Goal: Find specific page/section: Find specific page/section

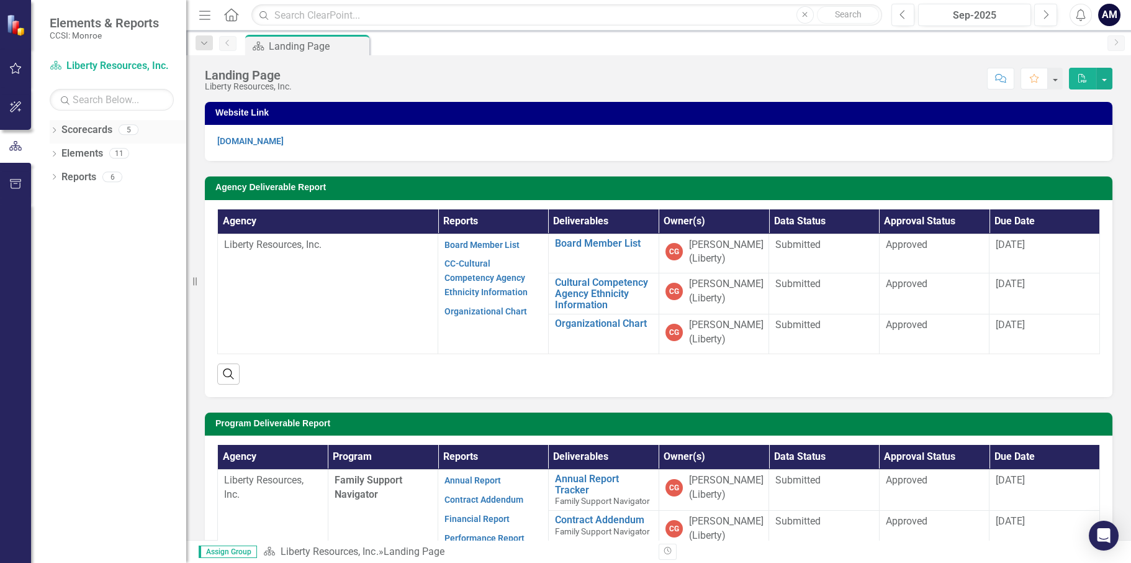
click at [80, 134] on link "Scorecards" at bounding box center [86, 130] width 51 height 14
click at [54, 126] on div "Dropdown" at bounding box center [54, 131] width 9 height 11
click at [88, 156] on link "Liberty Resources, Inc." at bounding box center [127, 154] width 118 height 14
click at [59, 154] on icon "Dropdown" at bounding box center [60, 152] width 9 height 7
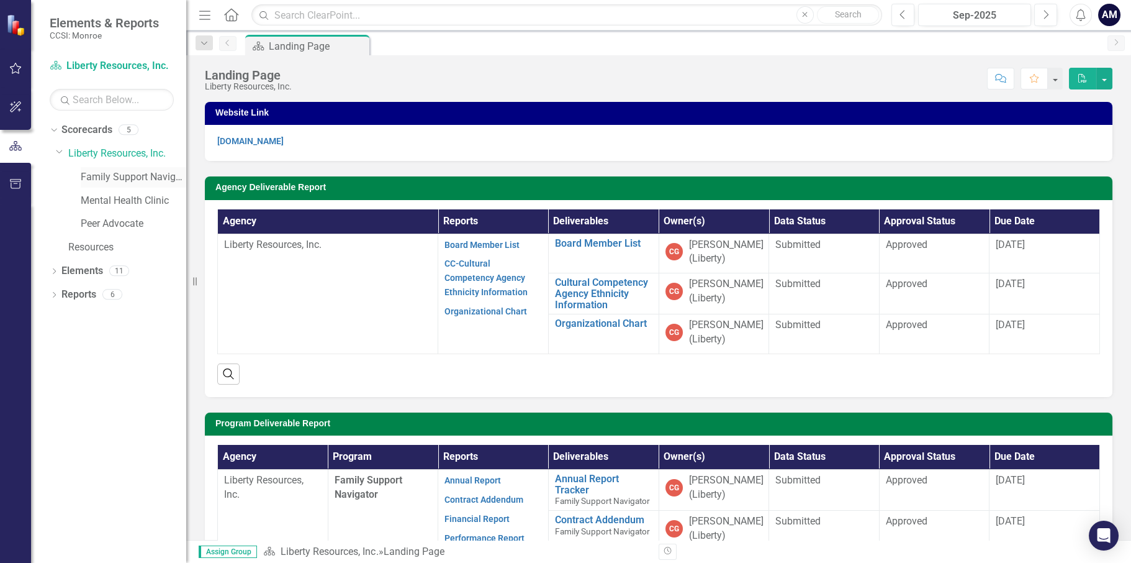
click at [125, 174] on link "Family Support Navigator" at bounding box center [134, 177] width 106 height 14
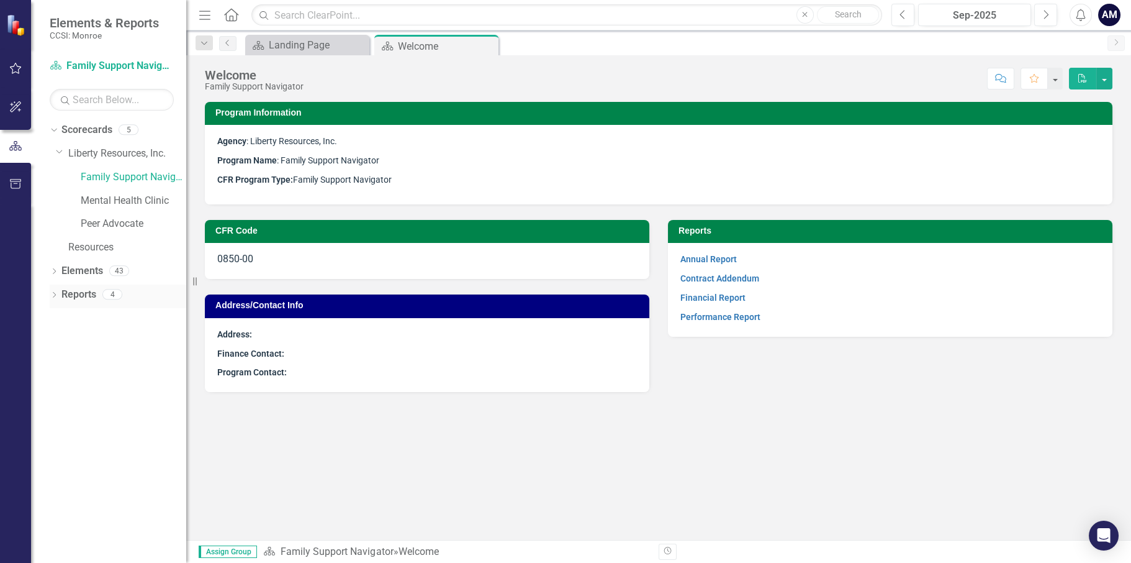
click at [81, 299] on link "Reports" at bounding box center [78, 295] width 35 height 14
click at [56, 294] on icon "Dropdown" at bounding box center [54, 295] width 9 height 7
click at [55, 293] on icon "Dropdown" at bounding box center [52, 293] width 7 height 9
click at [703, 297] on link "Financial Report" at bounding box center [713, 297] width 65 height 10
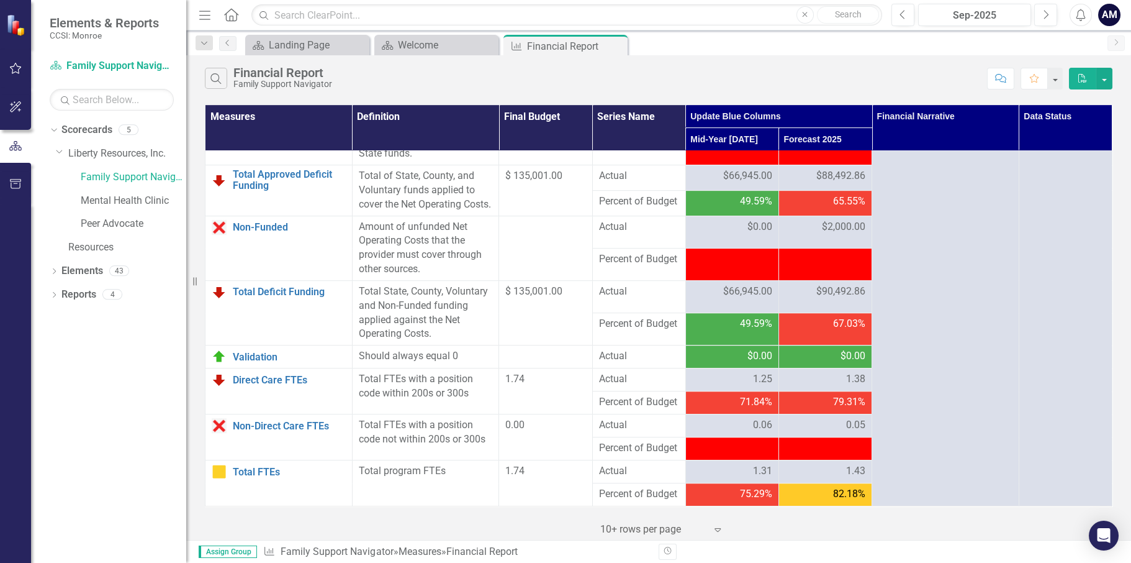
scroll to position [1782, 0]
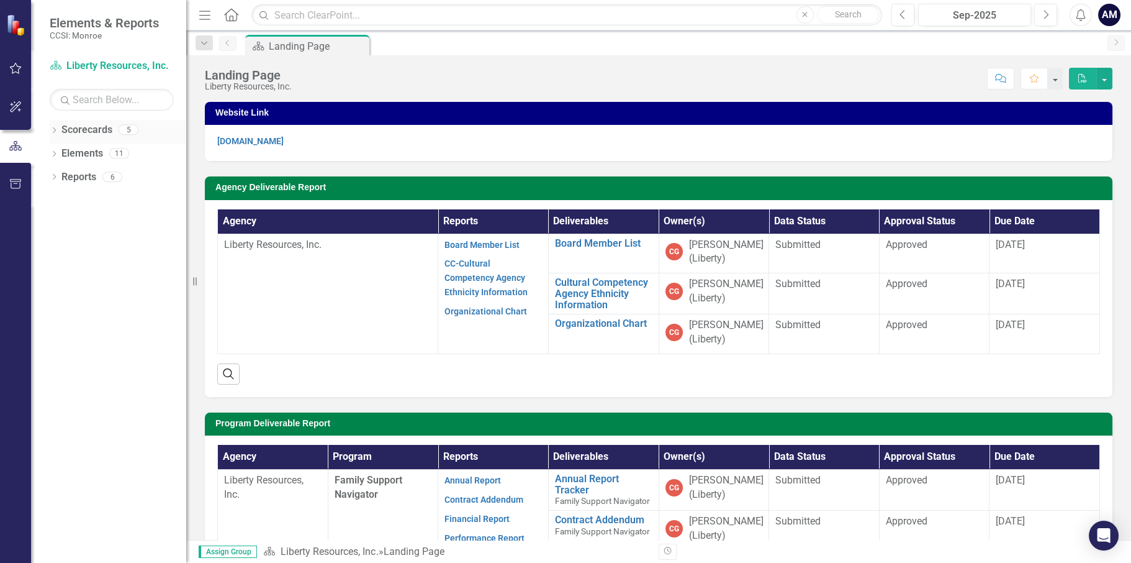
click at [55, 132] on icon "Dropdown" at bounding box center [54, 131] width 9 height 7
click at [62, 155] on icon "Dropdown" at bounding box center [60, 152] width 9 height 7
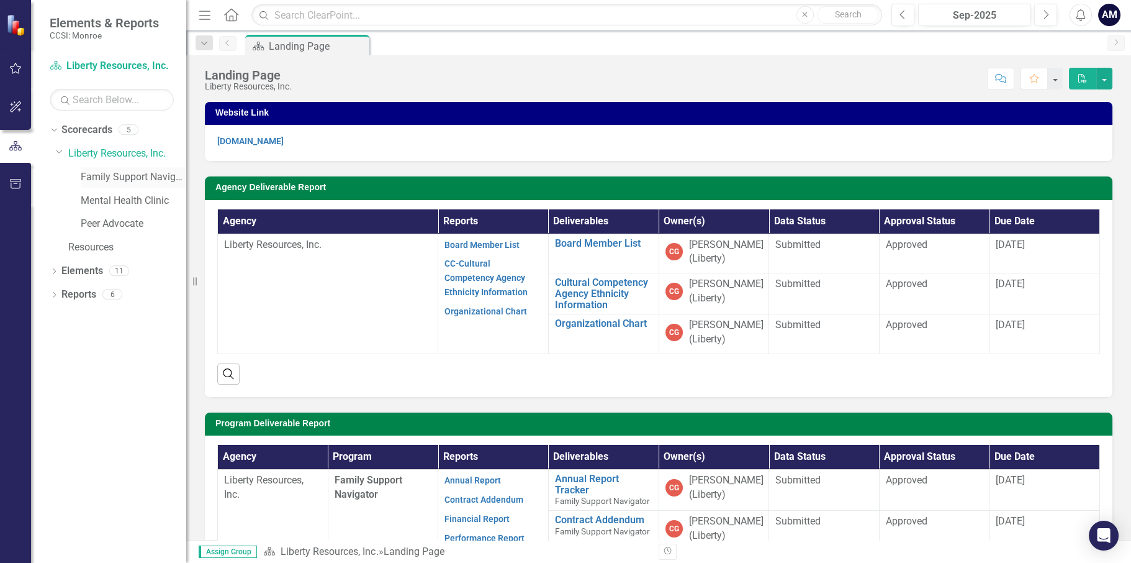
click at [108, 176] on link "Family Support Navigator" at bounding box center [134, 177] width 106 height 14
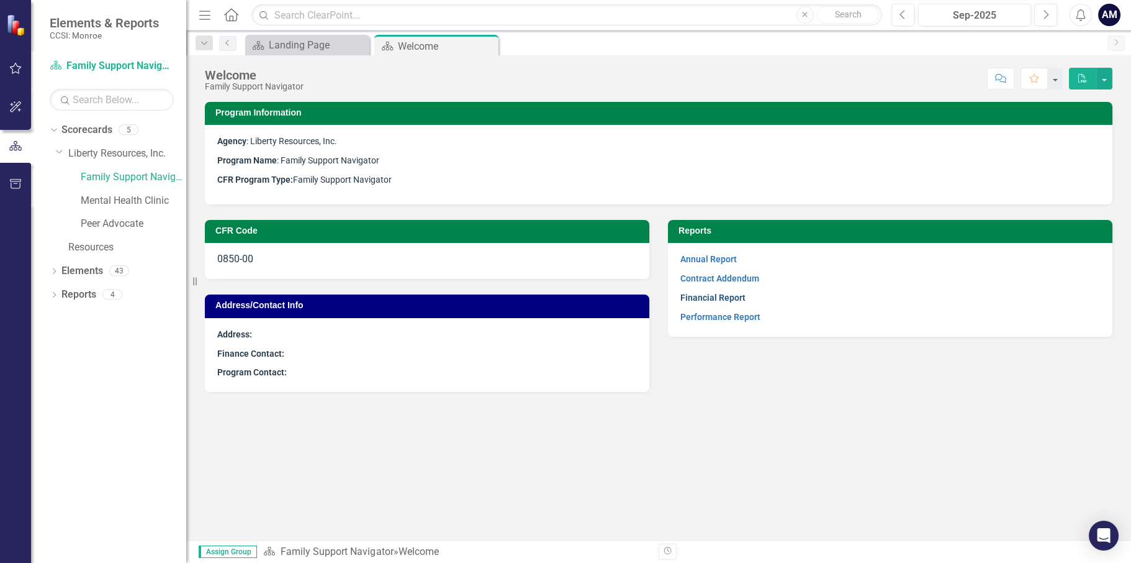
click at [720, 301] on link "Financial Report" at bounding box center [713, 297] width 65 height 10
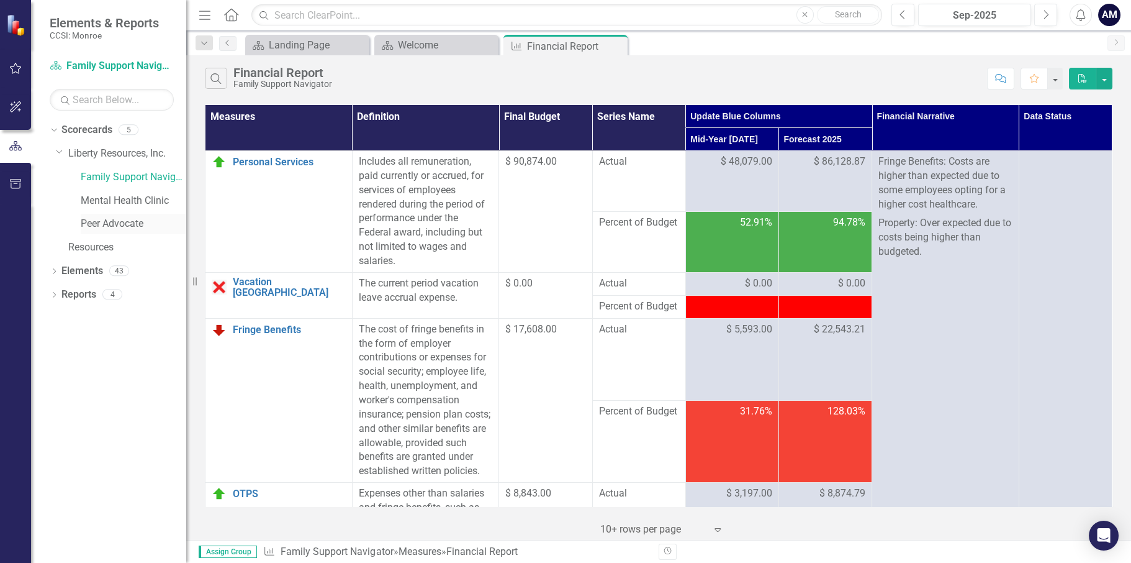
click at [104, 227] on link "Peer Advocate" at bounding box center [134, 224] width 106 height 14
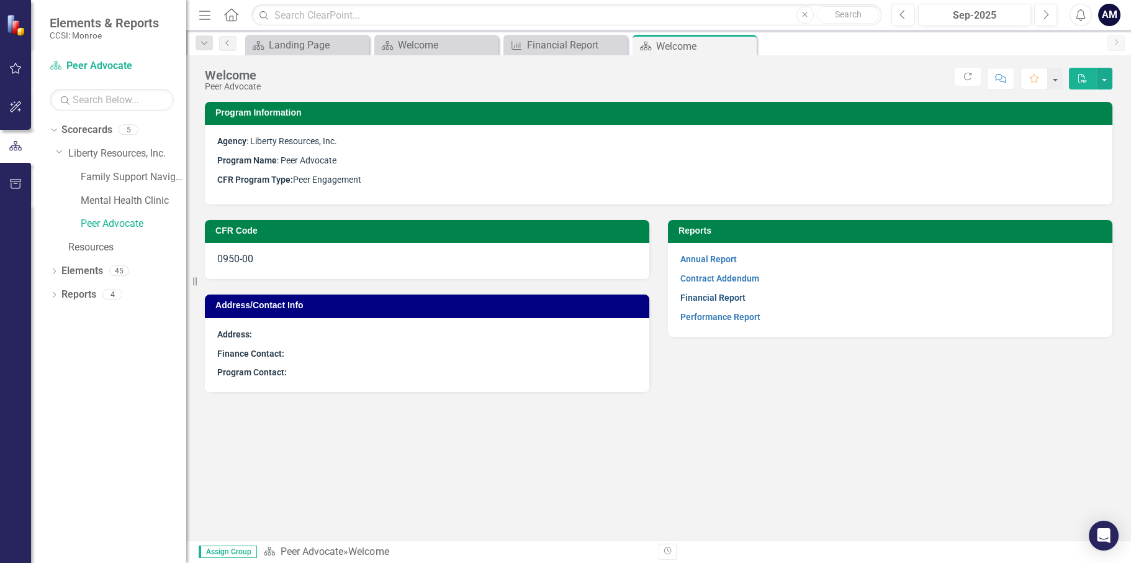
click at [733, 297] on link "Financial Report" at bounding box center [713, 297] width 65 height 10
